Goal: Download file/media

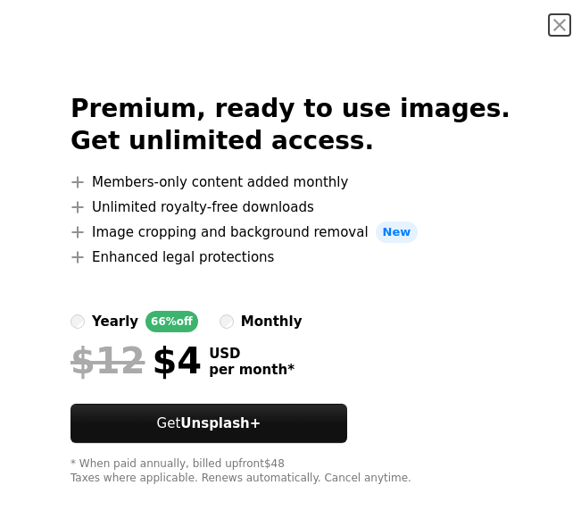
scroll to position [917, 0]
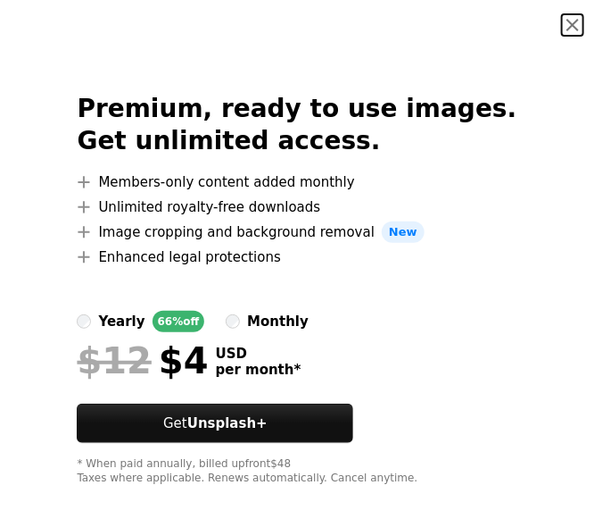
click at [562, 33] on button "An X shape" at bounding box center [572, 24] width 21 height 21
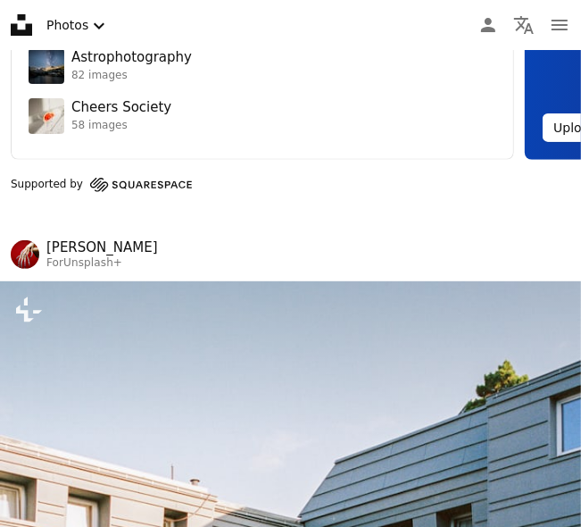
scroll to position [0, 0]
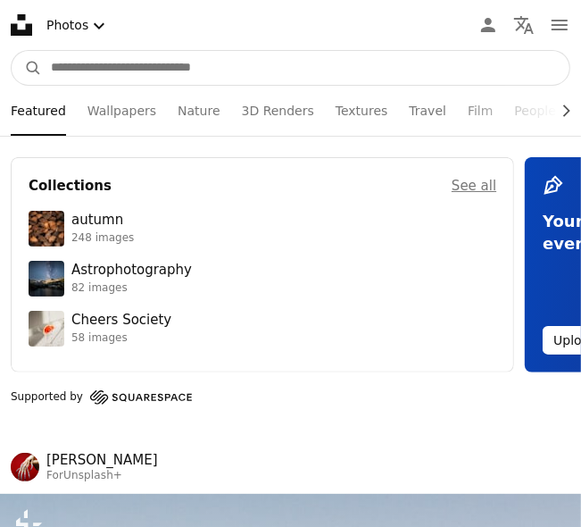
click at [195, 83] on input "Find visuals sitewide" at bounding box center [306, 68] width 528 height 34
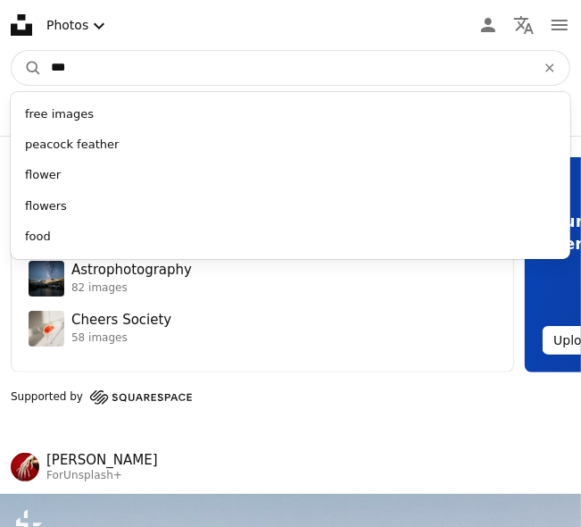
type input "****"
click button "A magnifying glass" at bounding box center [27, 68] width 30 height 34
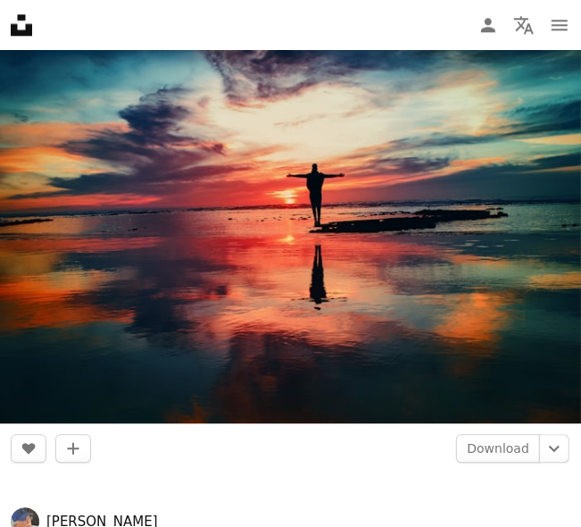
scroll to position [2103, 0]
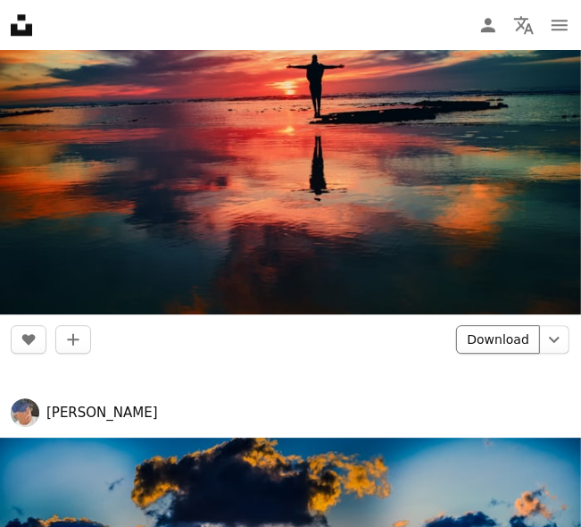
click at [477, 326] on link "Download" at bounding box center [498, 339] width 84 height 29
